Goal: Task Accomplishment & Management: Manage account settings

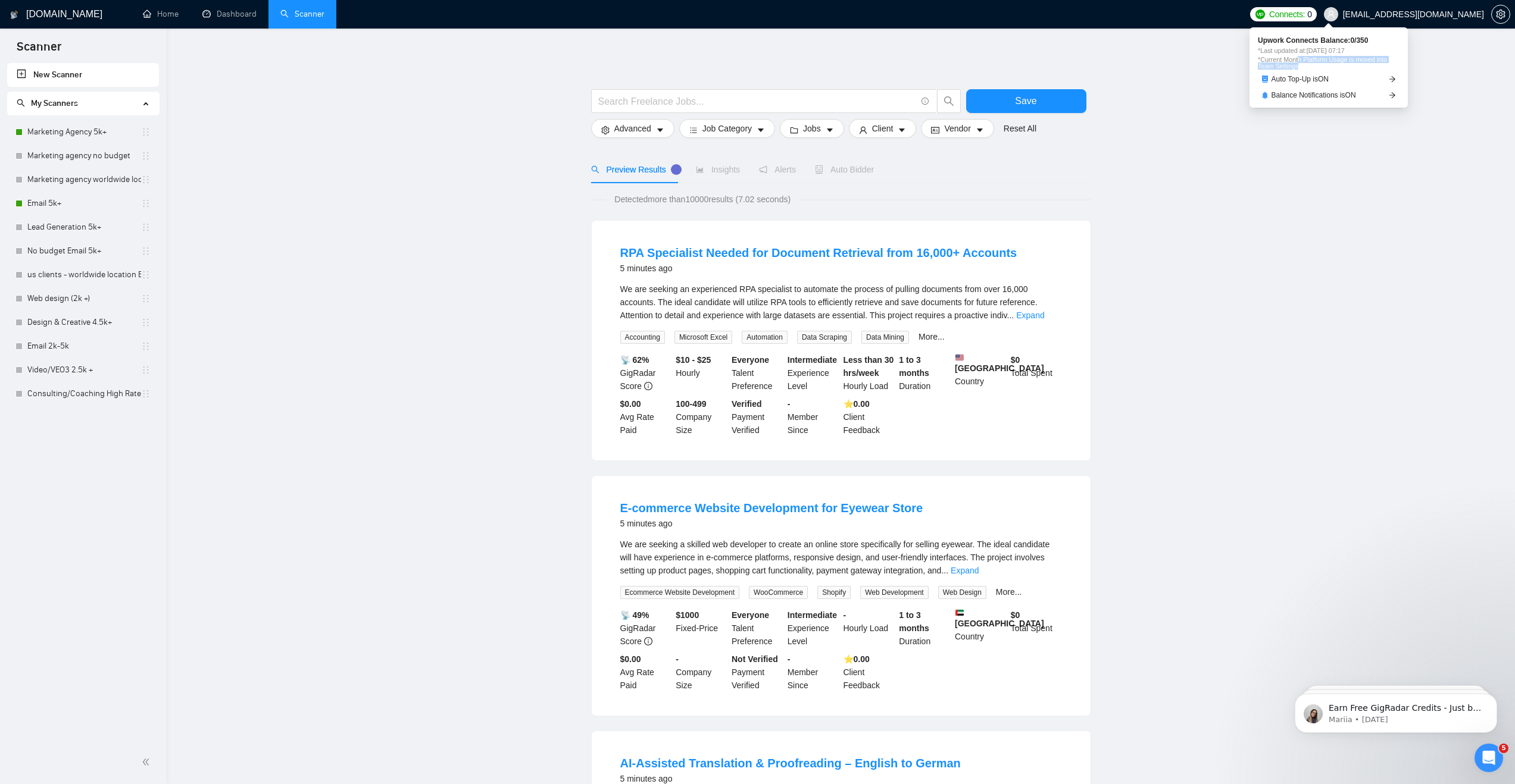
drag, startPoint x: 1302, startPoint y: 59, endPoint x: 1349, endPoint y: 66, distance: 47.5
click at [1349, 66] on span "*Current Month Platform Usage is moved into Team Settings" at bounding box center [1329, 63] width 142 height 13
click at [1344, 66] on span "*Current Month Platform Usage is moved into Team Settings" at bounding box center [1329, 63] width 142 height 13
click at [1392, 77] on icon "arrow-right" at bounding box center [1392, 79] width 7 height 7
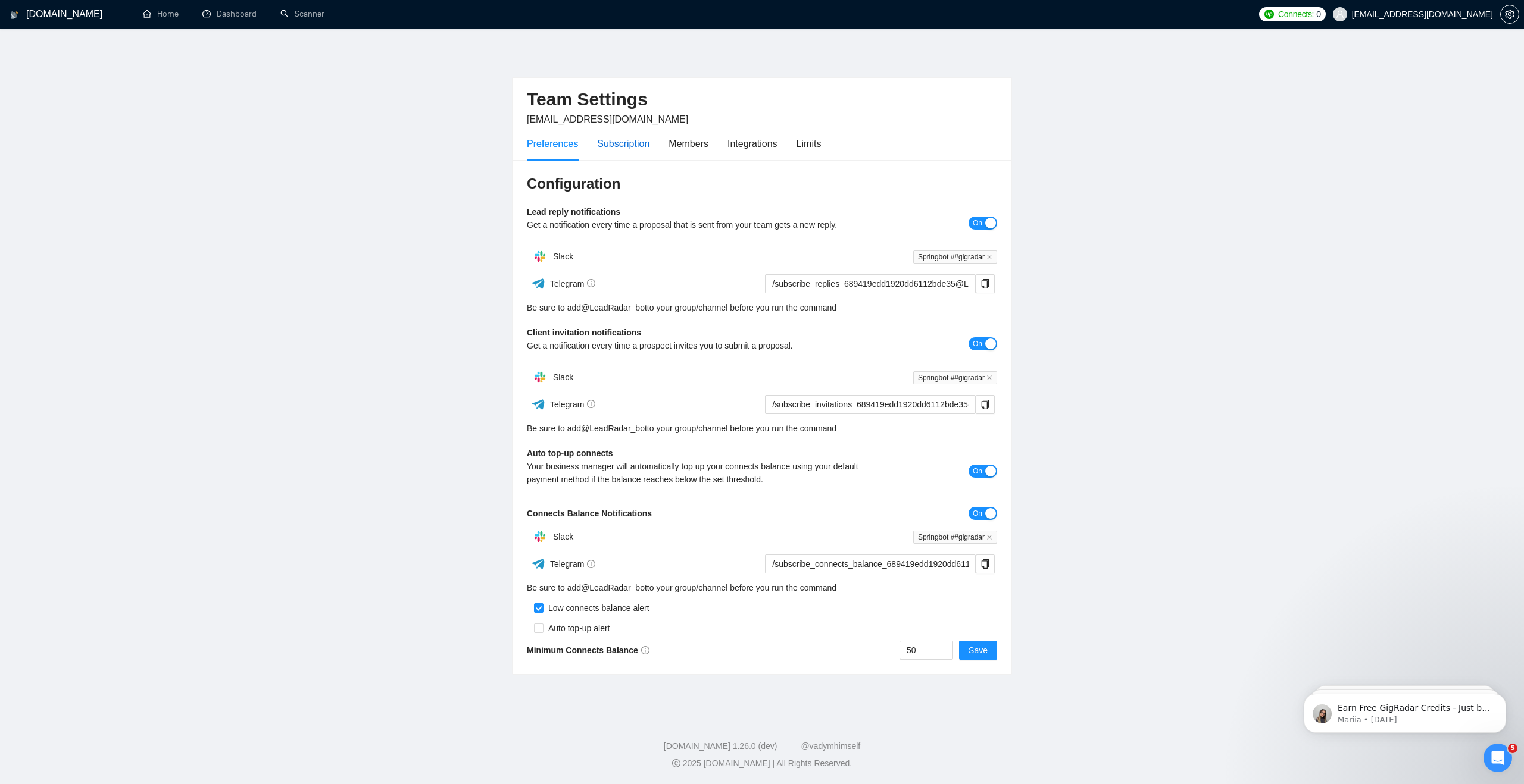
click at [623, 143] on div "Subscription" at bounding box center [623, 144] width 53 height 15
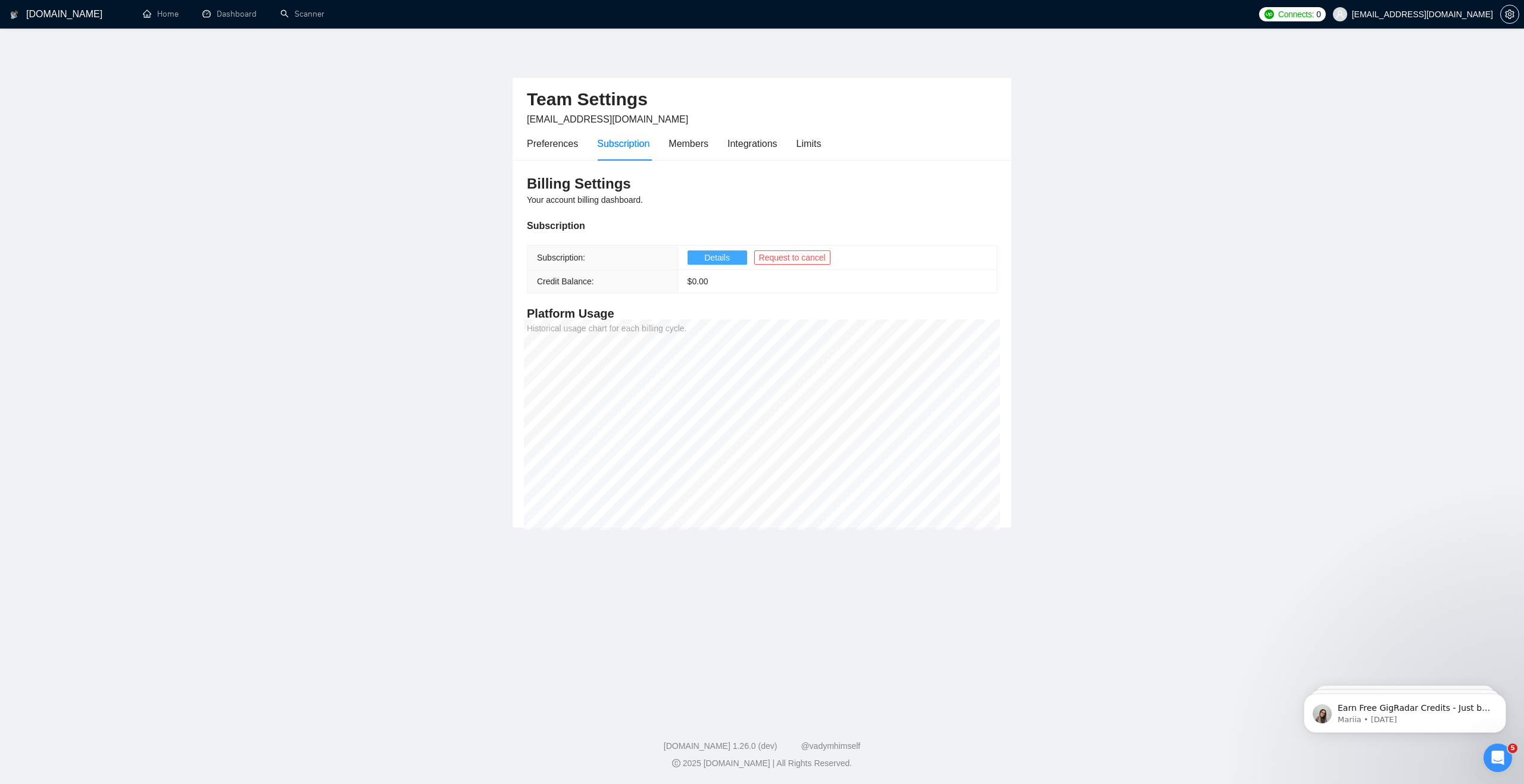
click at [719, 258] on span "Details" at bounding box center [717, 257] width 26 height 13
